Goal: Information Seeking & Learning: Learn about a topic

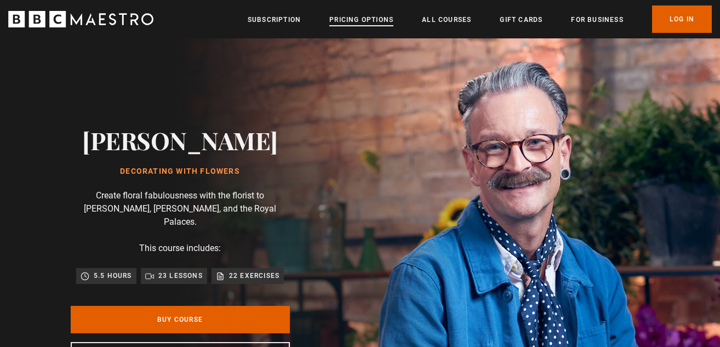
click at [353, 18] on link "Pricing Options" at bounding box center [361, 19] width 64 height 11
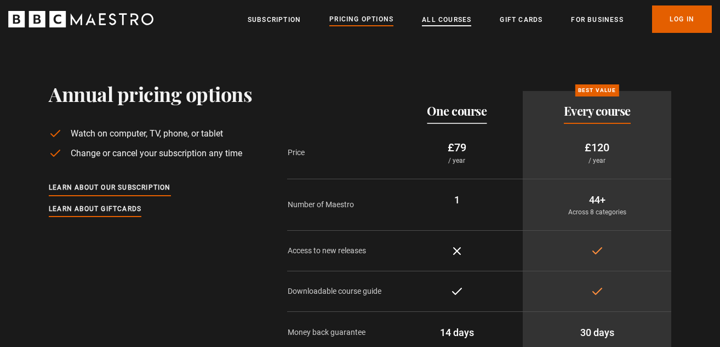
click at [446, 20] on link "All Courses" at bounding box center [446, 19] width 49 height 11
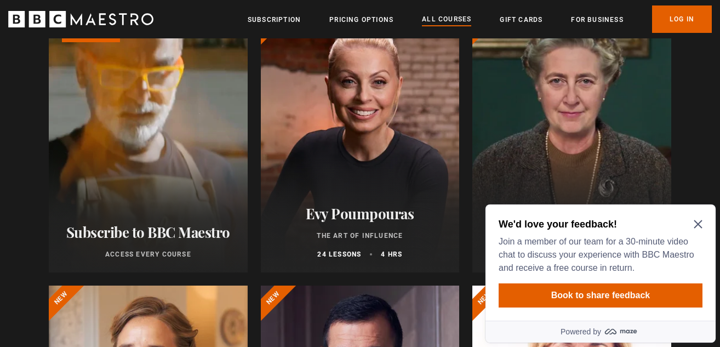
click at [700, 221] on icon "Close Maze Prompt" at bounding box center [698, 224] width 9 height 9
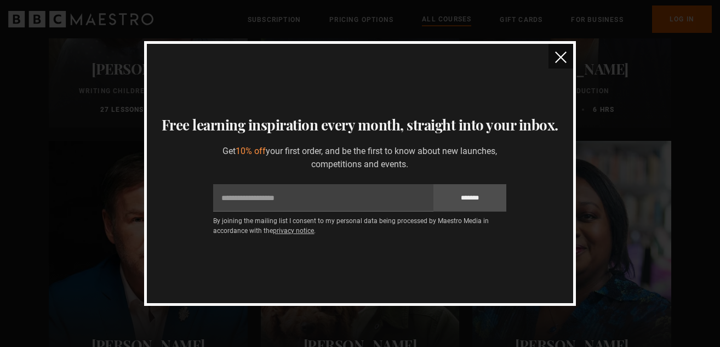
scroll to position [3343, 0]
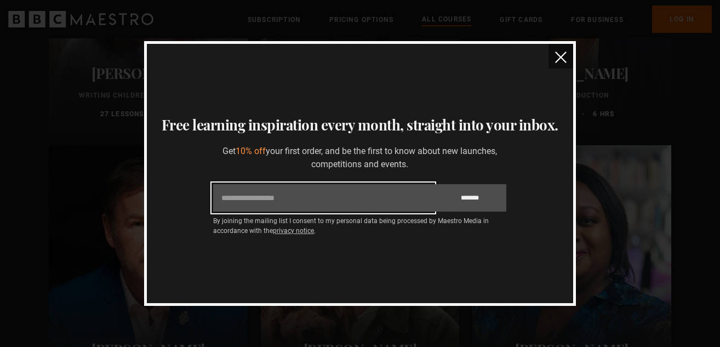
click at [286, 197] on input "Email" at bounding box center [323, 197] width 220 height 27
type input "**********"
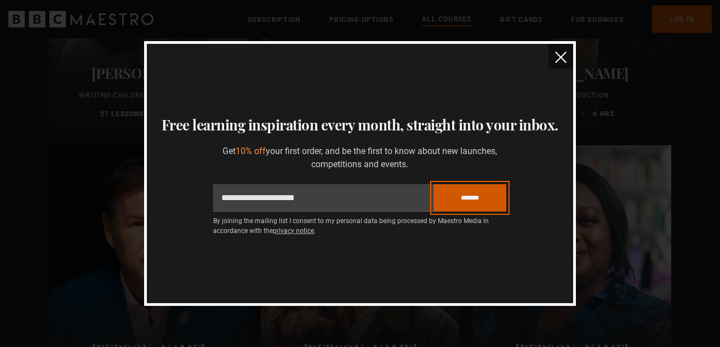
click at [455, 199] on input "*******" at bounding box center [469, 197] width 73 height 27
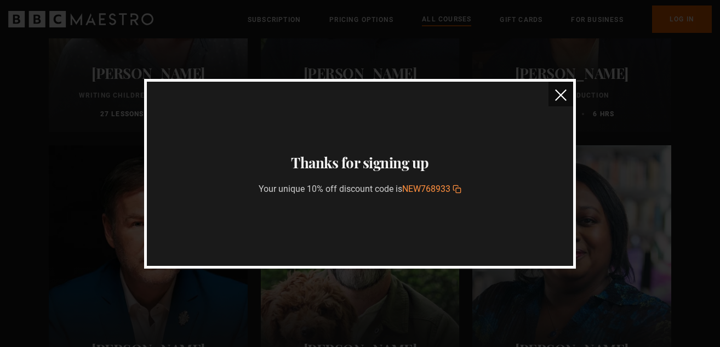
click at [561, 93] on img "close" at bounding box center [561, 95] width 12 height 12
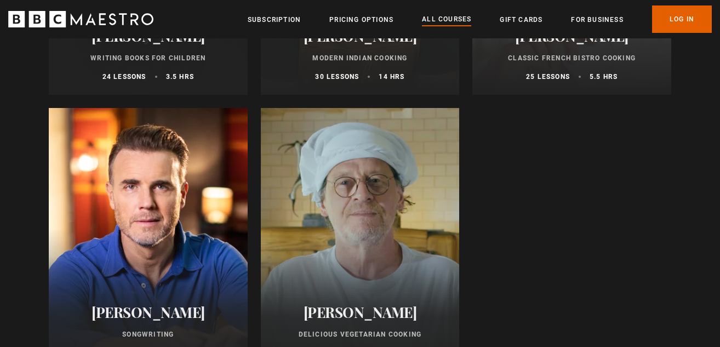
scroll to position [3946, 0]
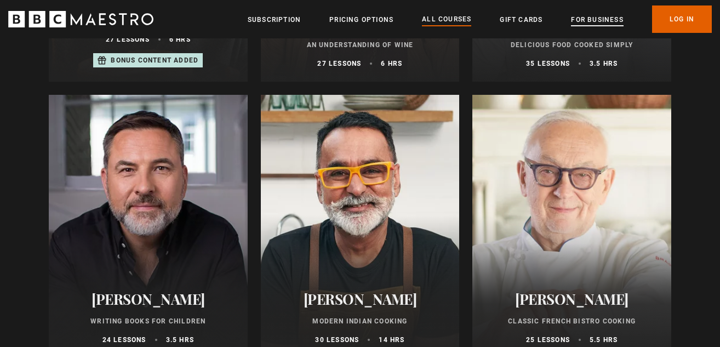
click at [593, 17] on link "For business" at bounding box center [597, 19] width 52 height 11
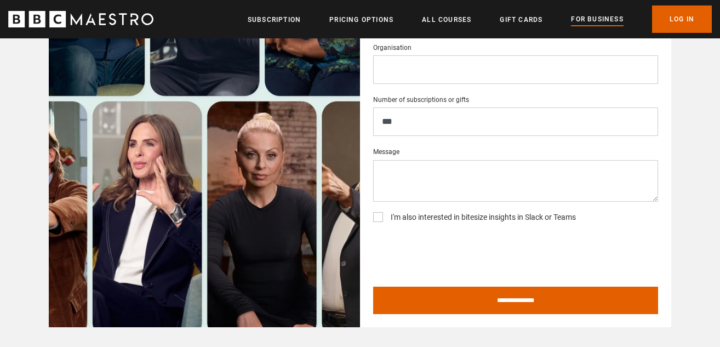
scroll to position [1808, 0]
